Goal: Browse casually

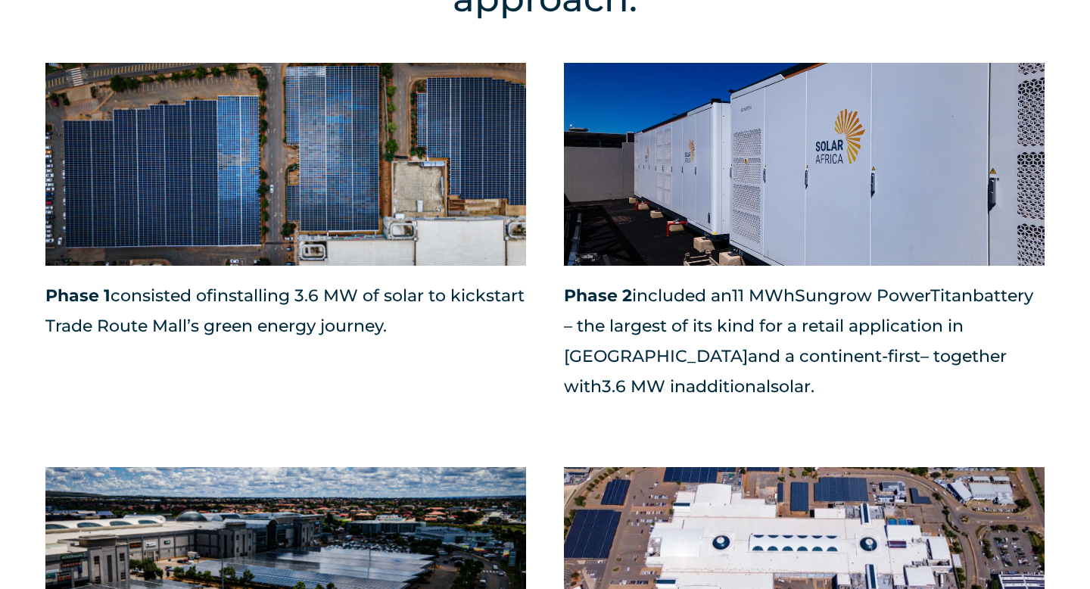
scroll to position [1429, 0]
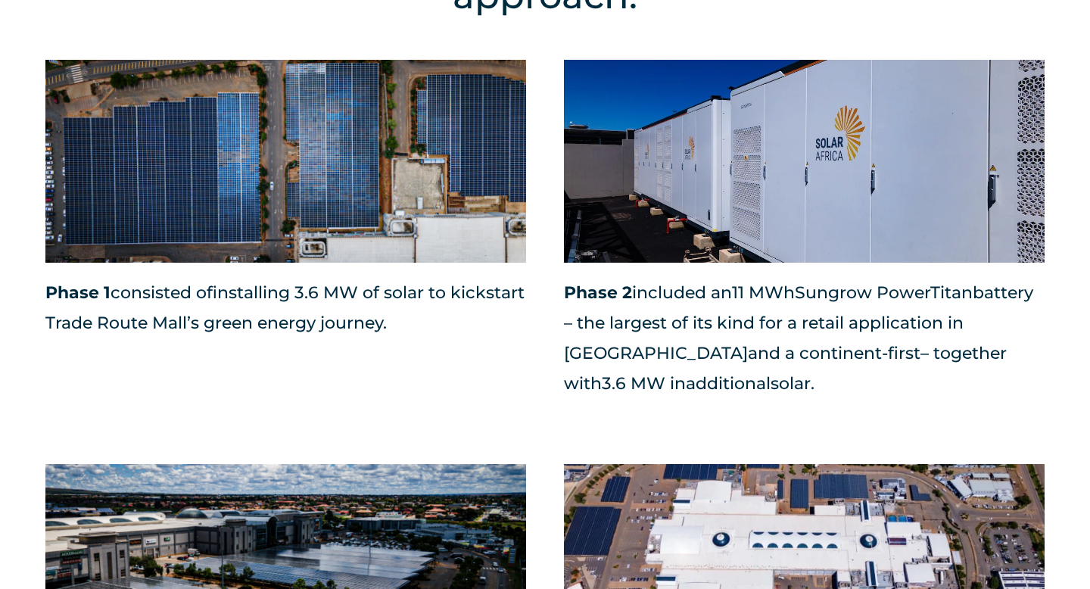
click at [681, 137] on img at bounding box center [804, 161] width 481 height 203
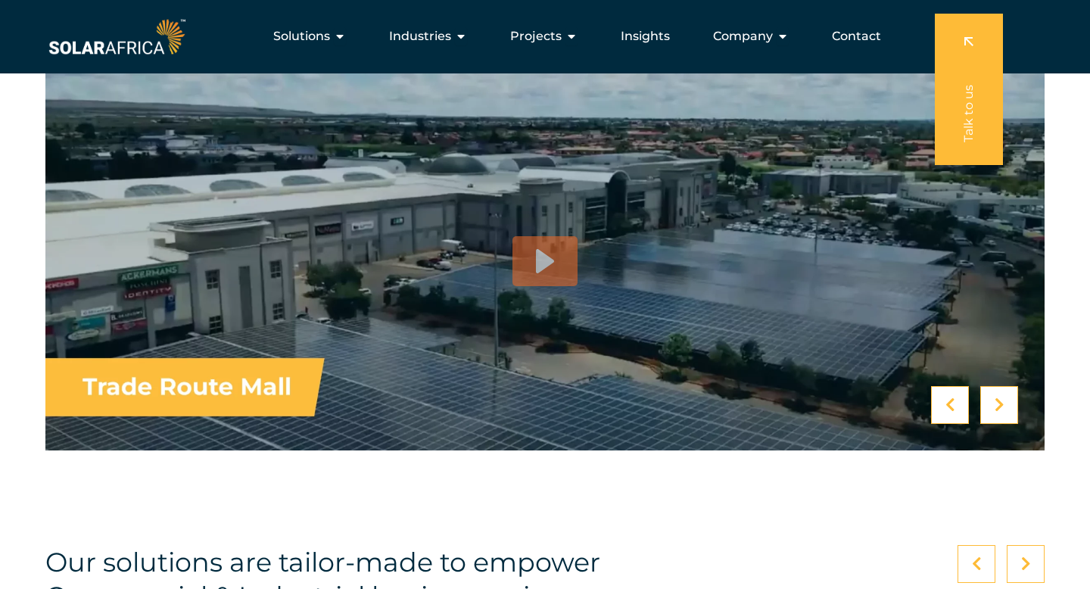
scroll to position [3765, 0]
click at [1011, 410] on div at bounding box center [999, 406] width 38 height 38
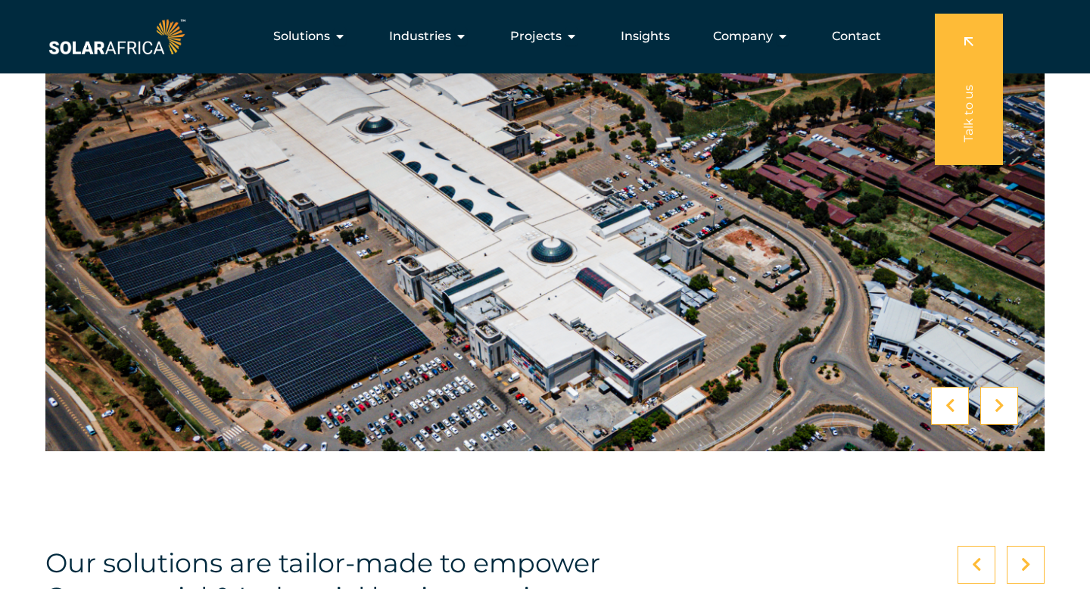
click at [1011, 410] on div at bounding box center [999, 406] width 38 height 38
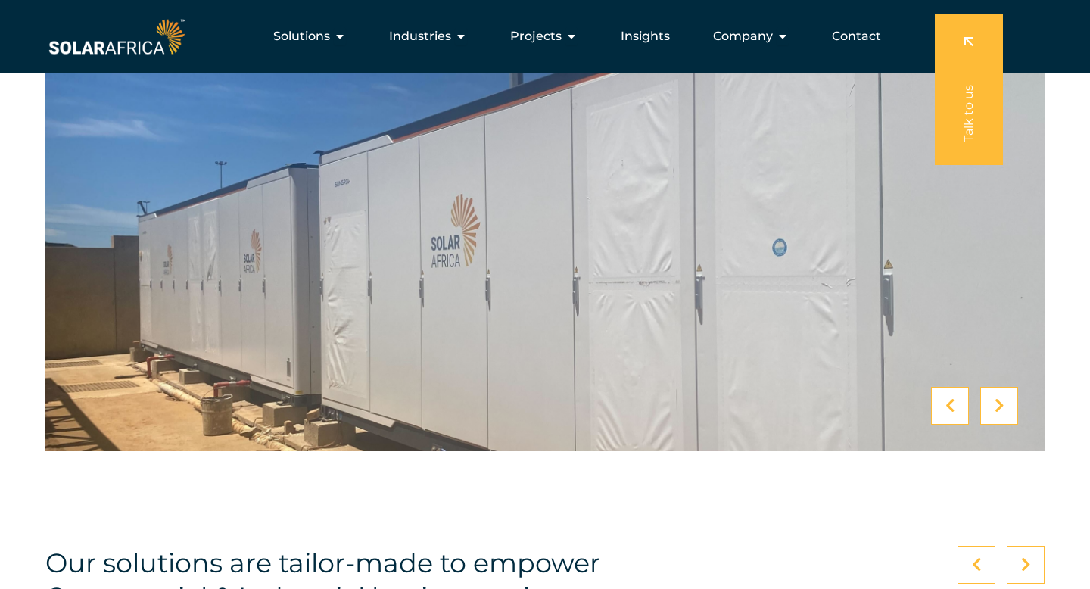
click at [1012, 410] on div at bounding box center [999, 406] width 38 height 38
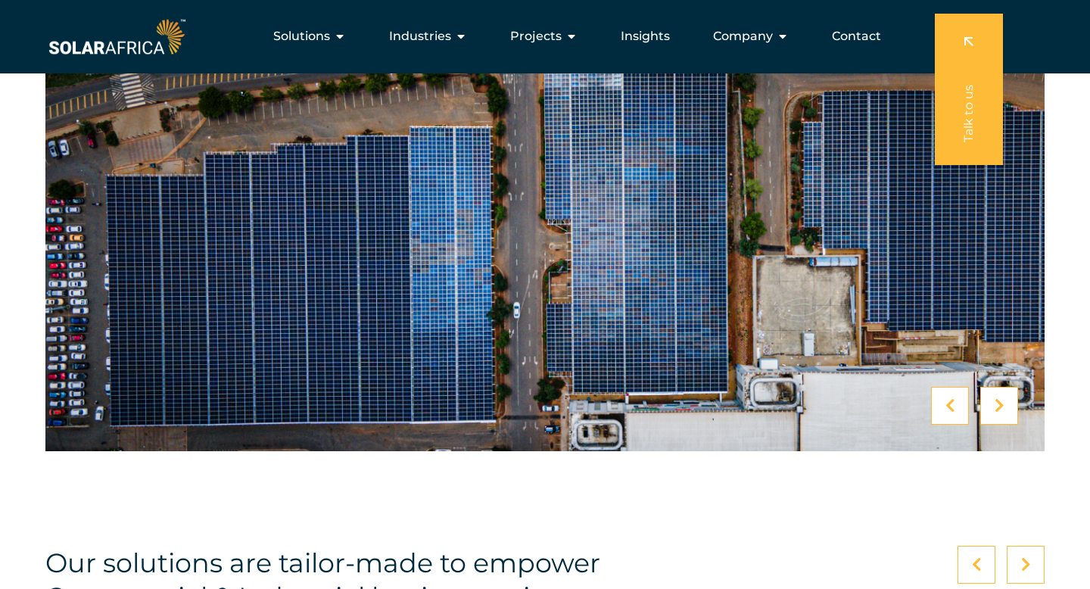
click at [1012, 410] on div at bounding box center [999, 406] width 38 height 38
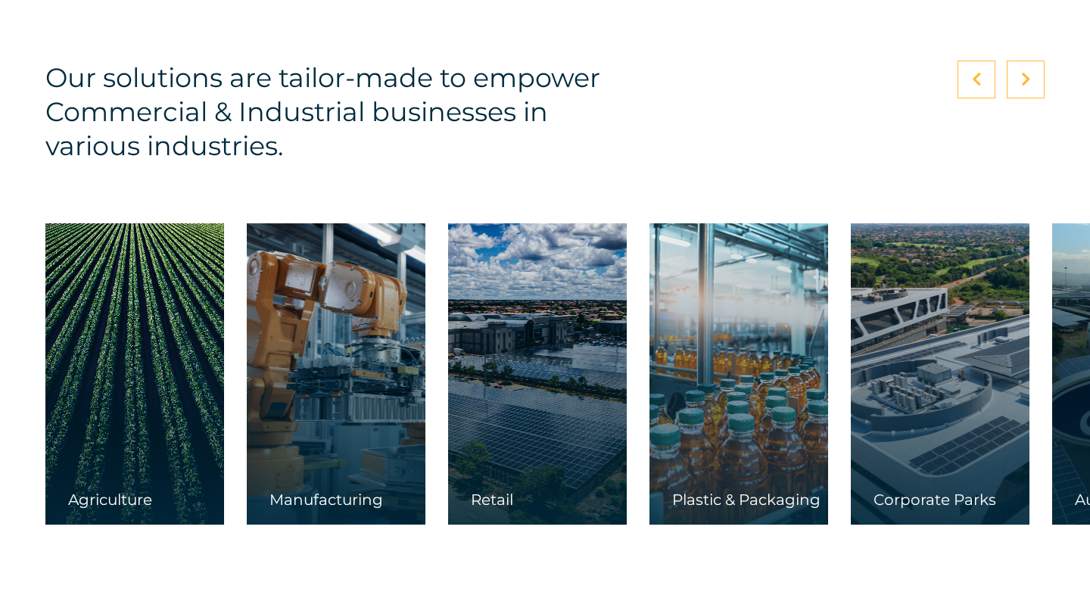
scroll to position [4253, 0]
